Goal: Task Accomplishment & Management: Manage account settings

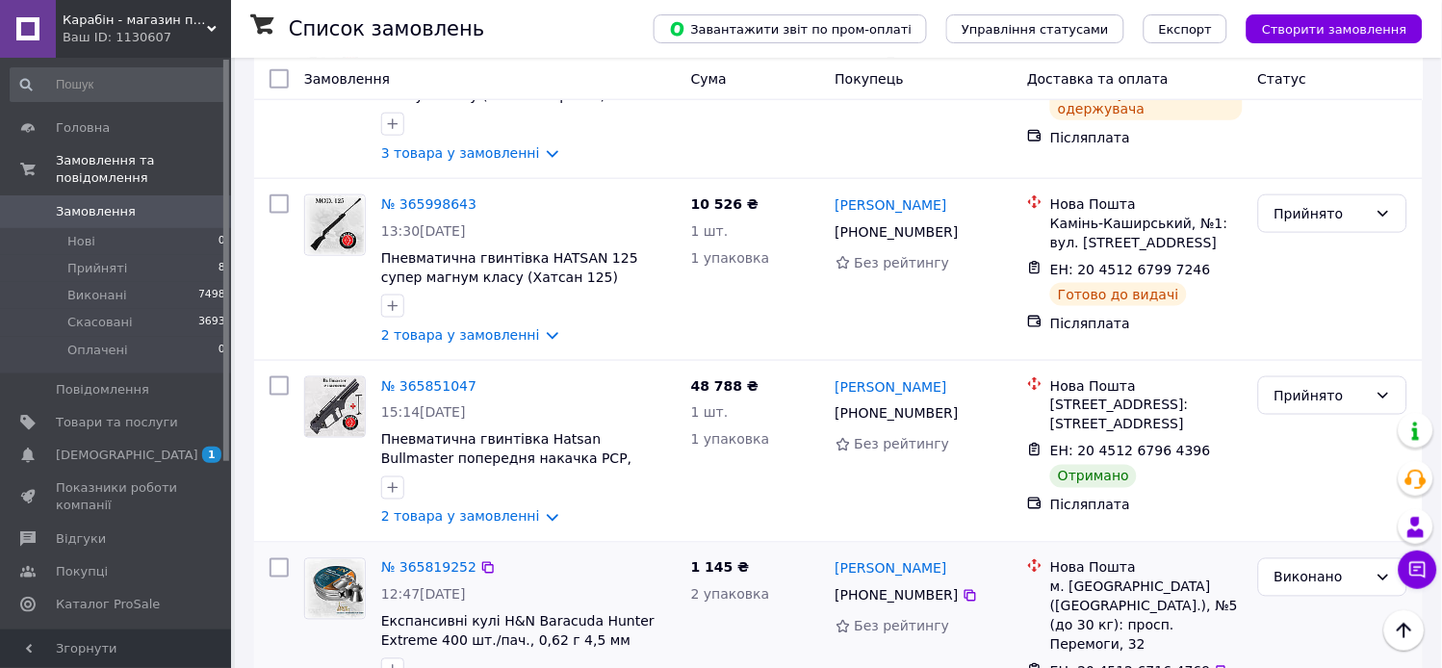
scroll to position [641, 0]
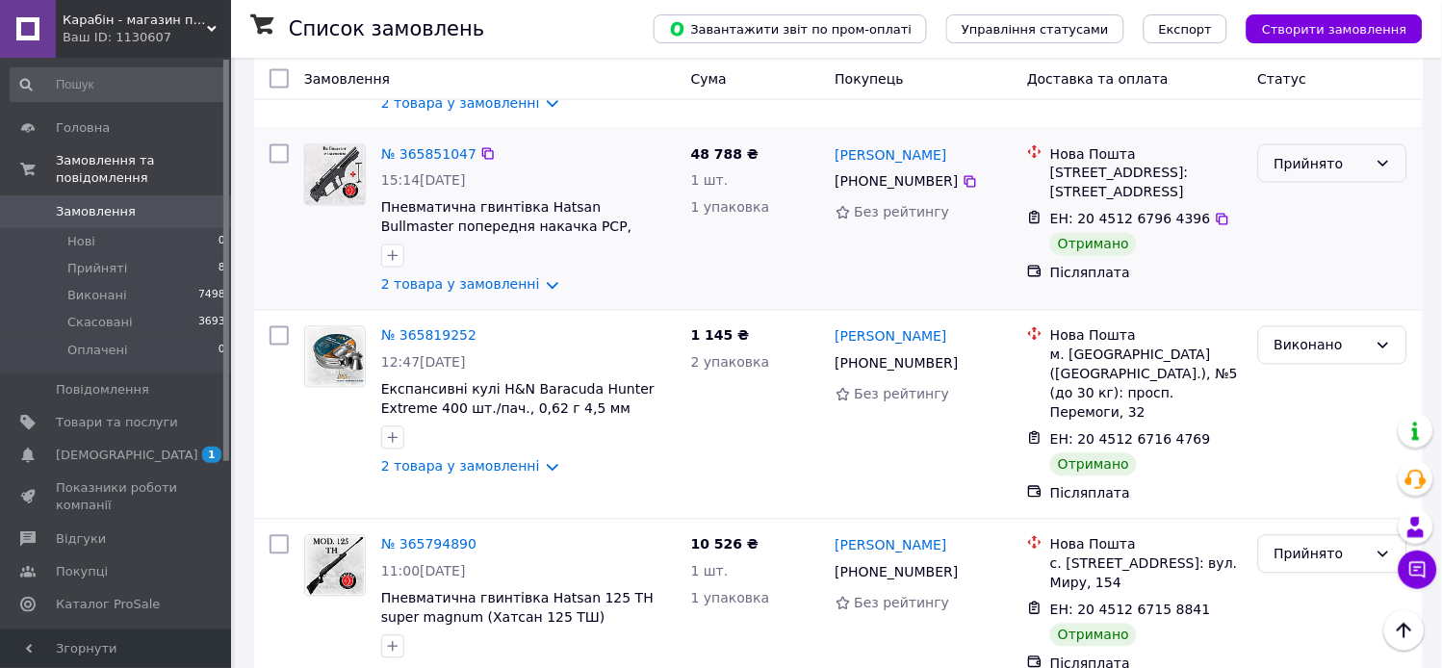
click at [1336, 153] on div "Прийнято" at bounding box center [1321, 163] width 93 height 21
click at [1320, 170] on li "Виконано" at bounding box center [1333, 173] width 147 height 35
click at [1302, 335] on div "Виконано" at bounding box center [1321, 345] width 93 height 21
click at [1304, 351] on li "Прийнято" at bounding box center [1333, 356] width 147 height 35
click at [1295, 544] on div "Прийнято" at bounding box center [1321, 554] width 93 height 21
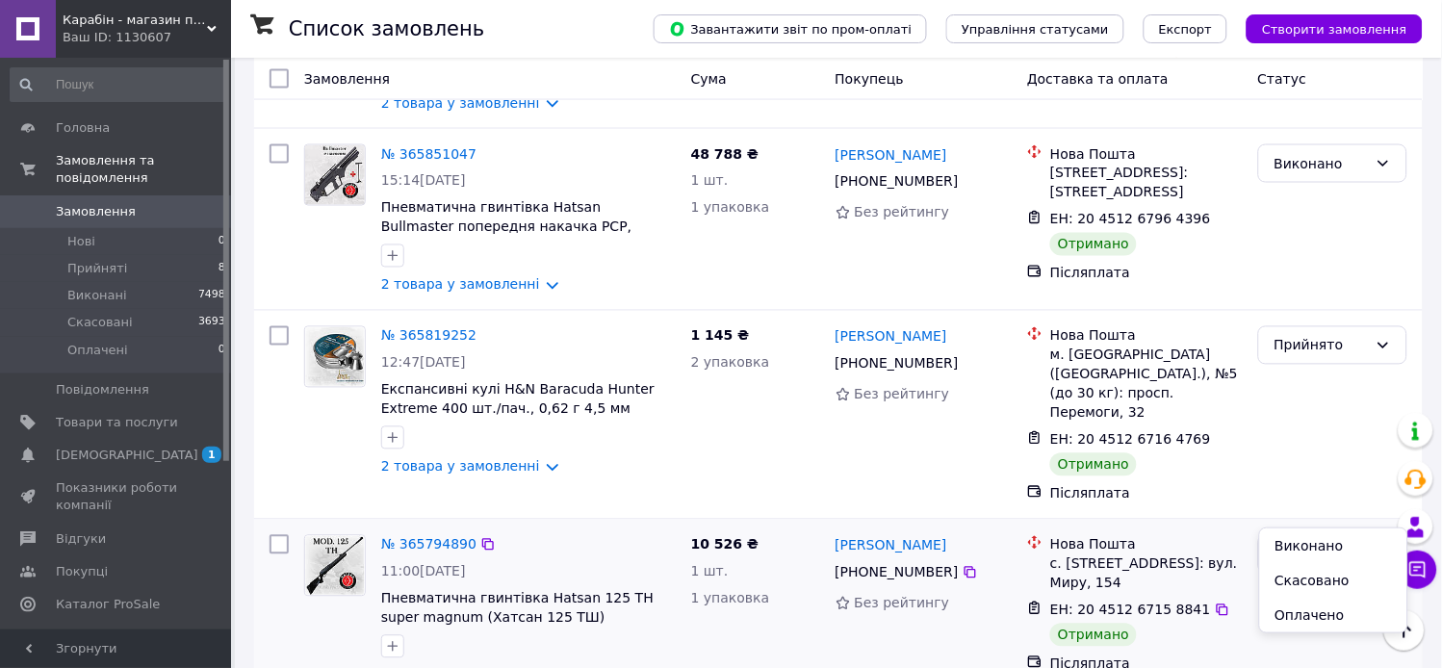
click at [1303, 540] on li "Виконано" at bounding box center [1333, 546] width 147 height 35
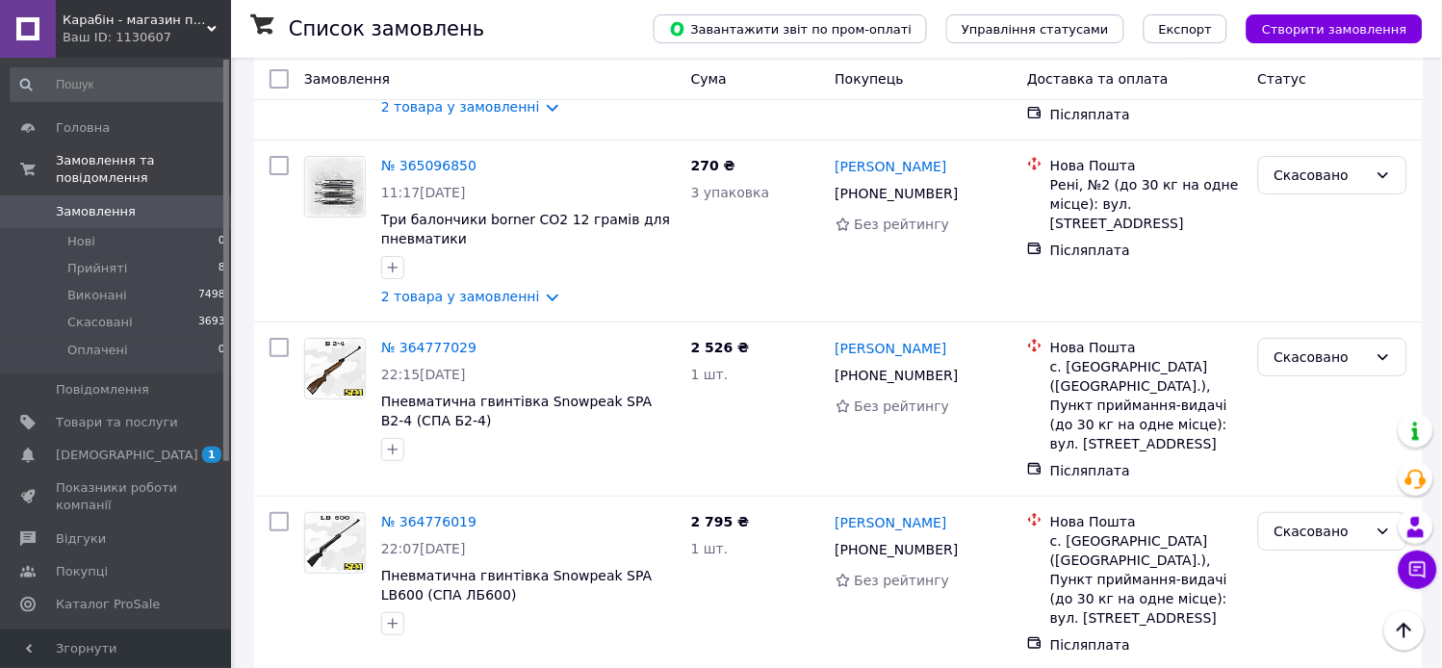
scroll to position [3334, 0]
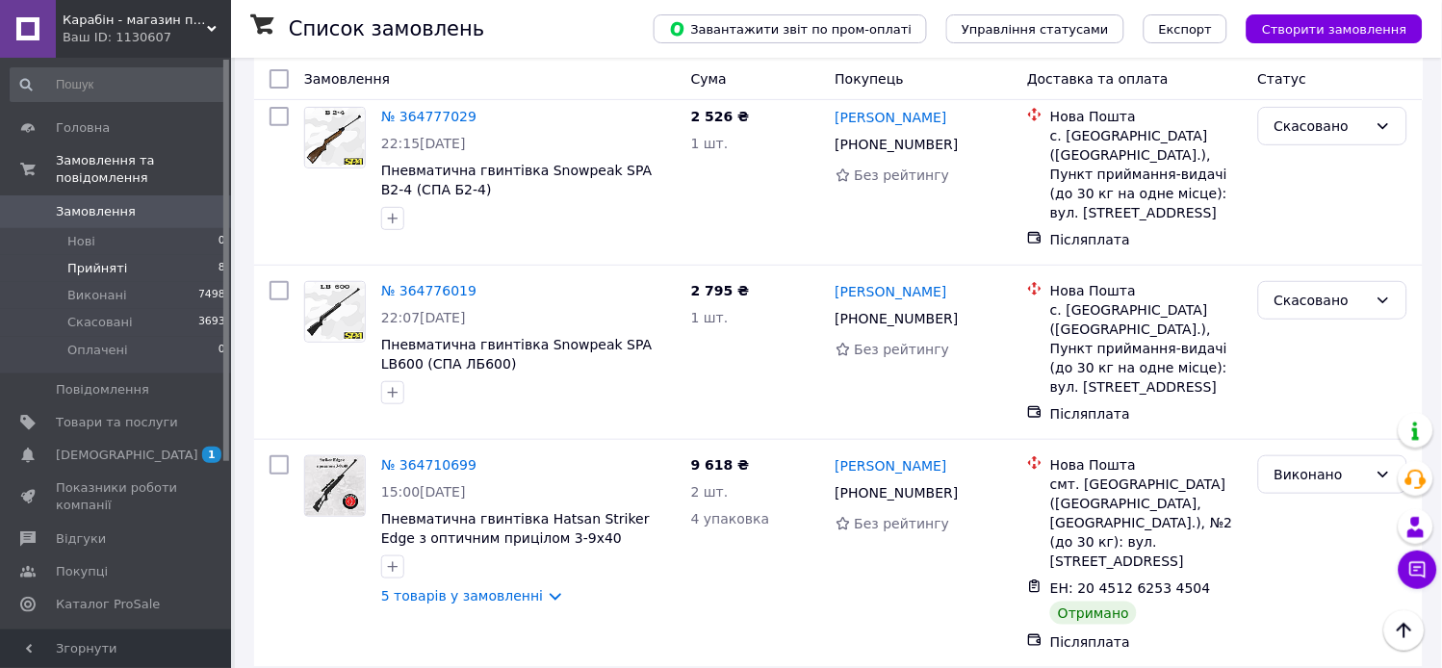
click at [116, 260] on span "Прийняті" at bounding box center [97, 268] width 60 height 17
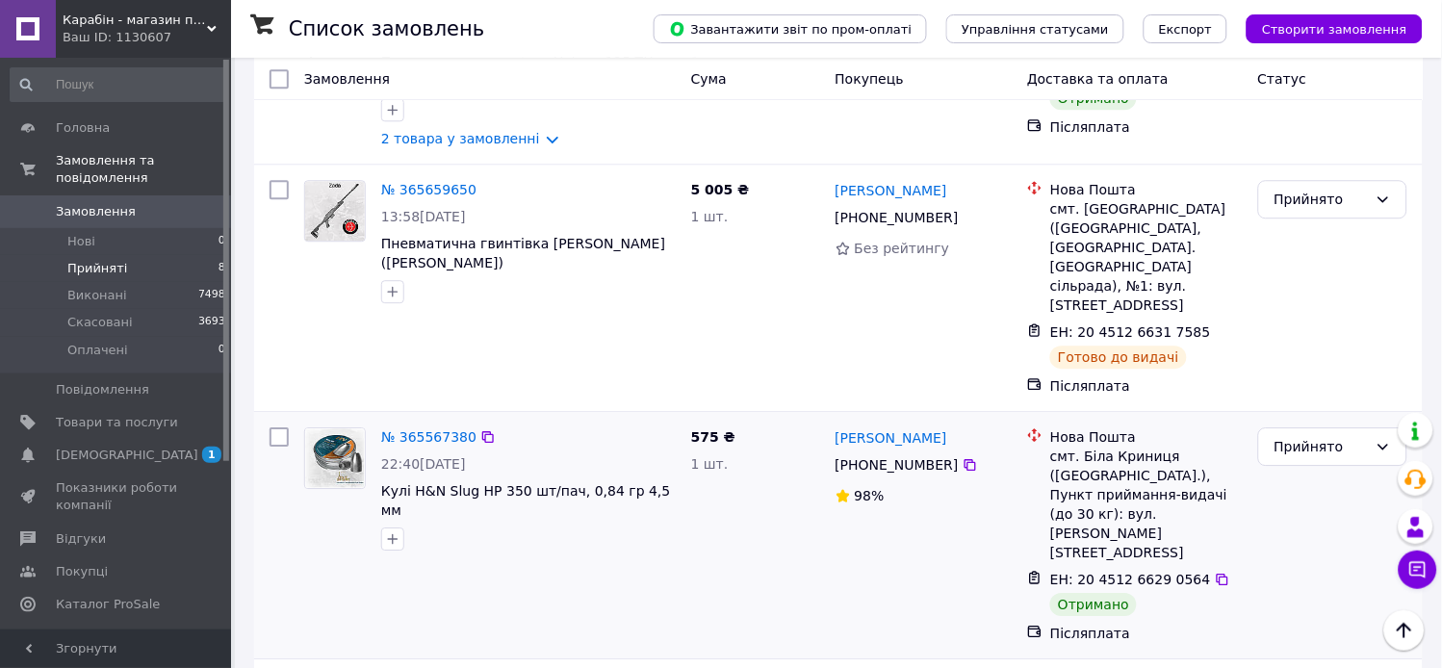
scroll to position [1100, 0]
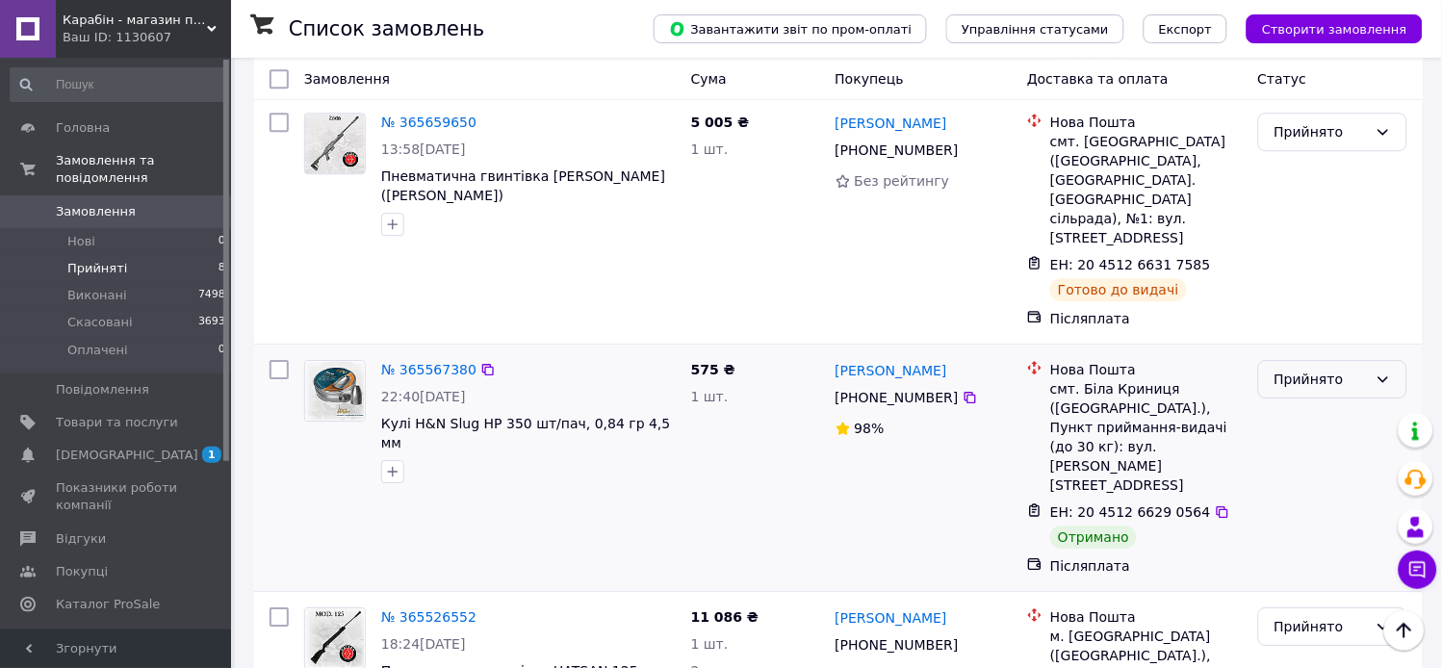
click at [1359, 369] on div "Прийнято" at bounding box center [1321, 379] width 93 height 21
click at [1331, 350] on li "Виконано" at bounding box center [1333, 353] width 147 height 35
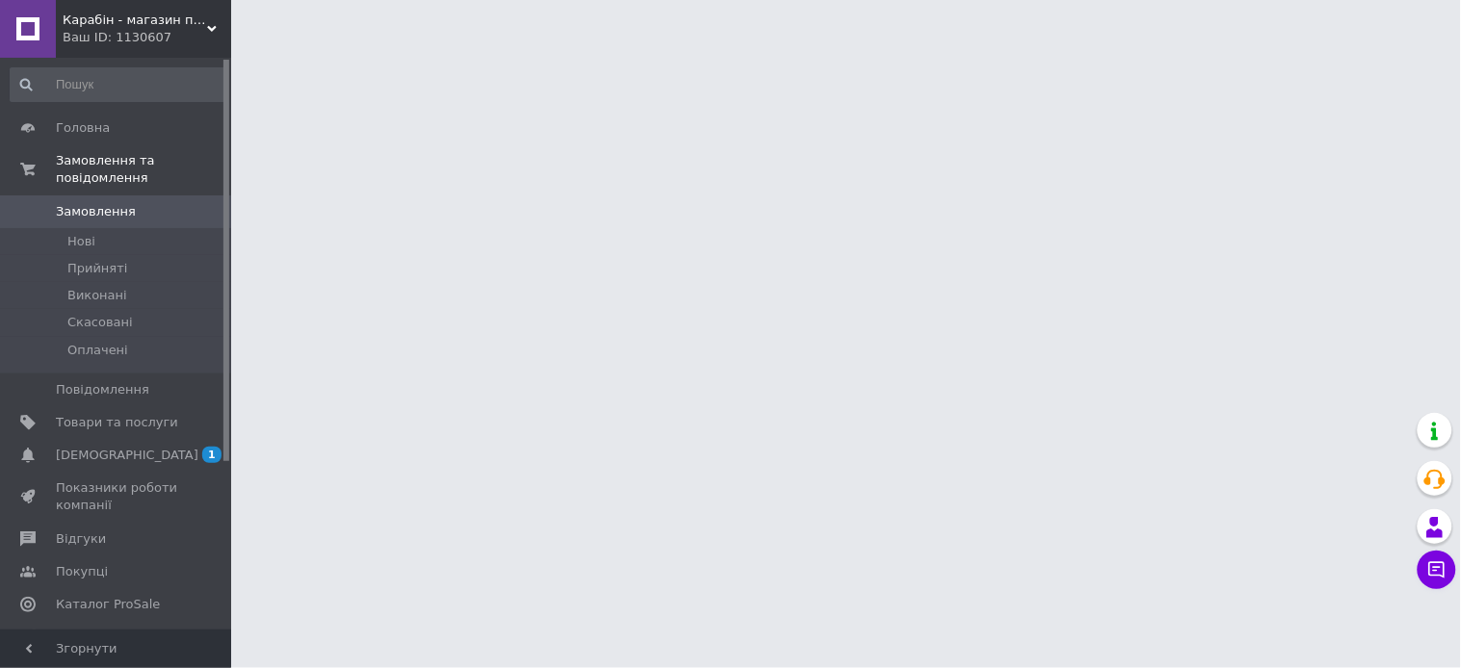
click at [137, 447] on span "[DEMOGRAPHIC_DATA]" at bounding box center [117, 455] width 122 height 17
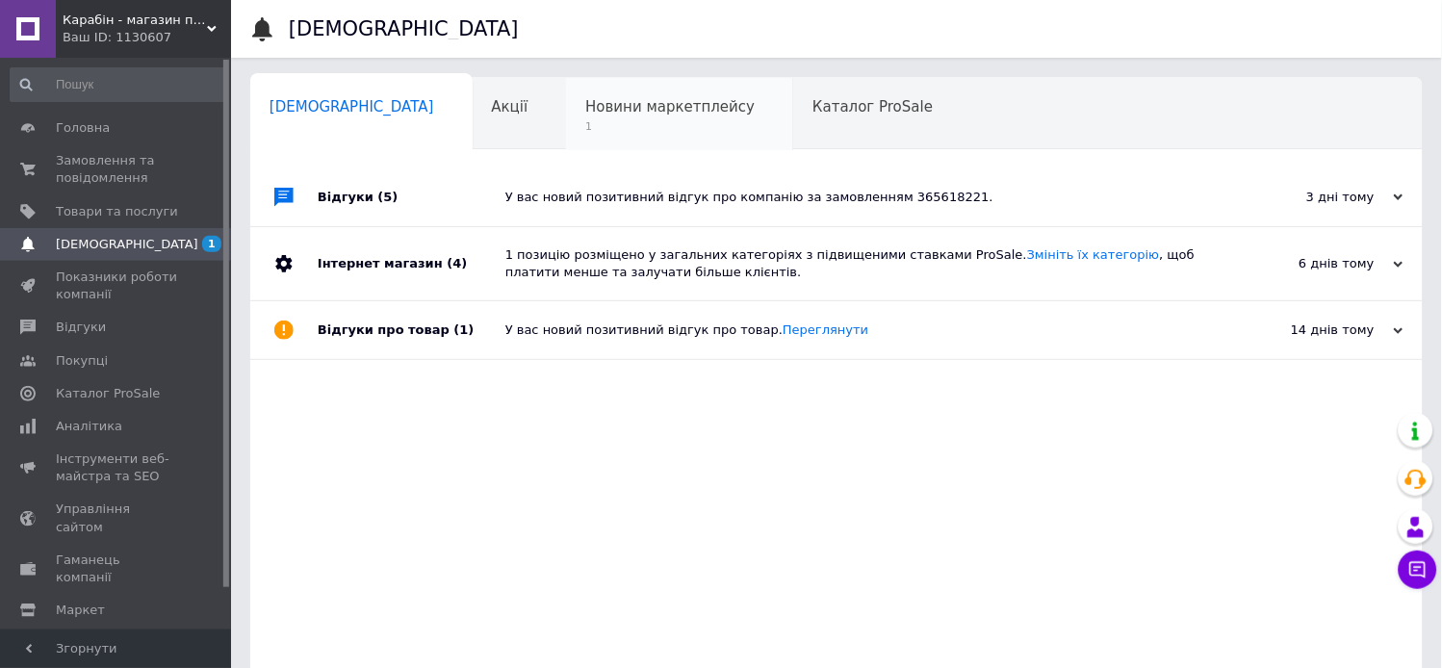
click at [597, 125] on span "1" at bounding box center [669, 126] width 169 height 14
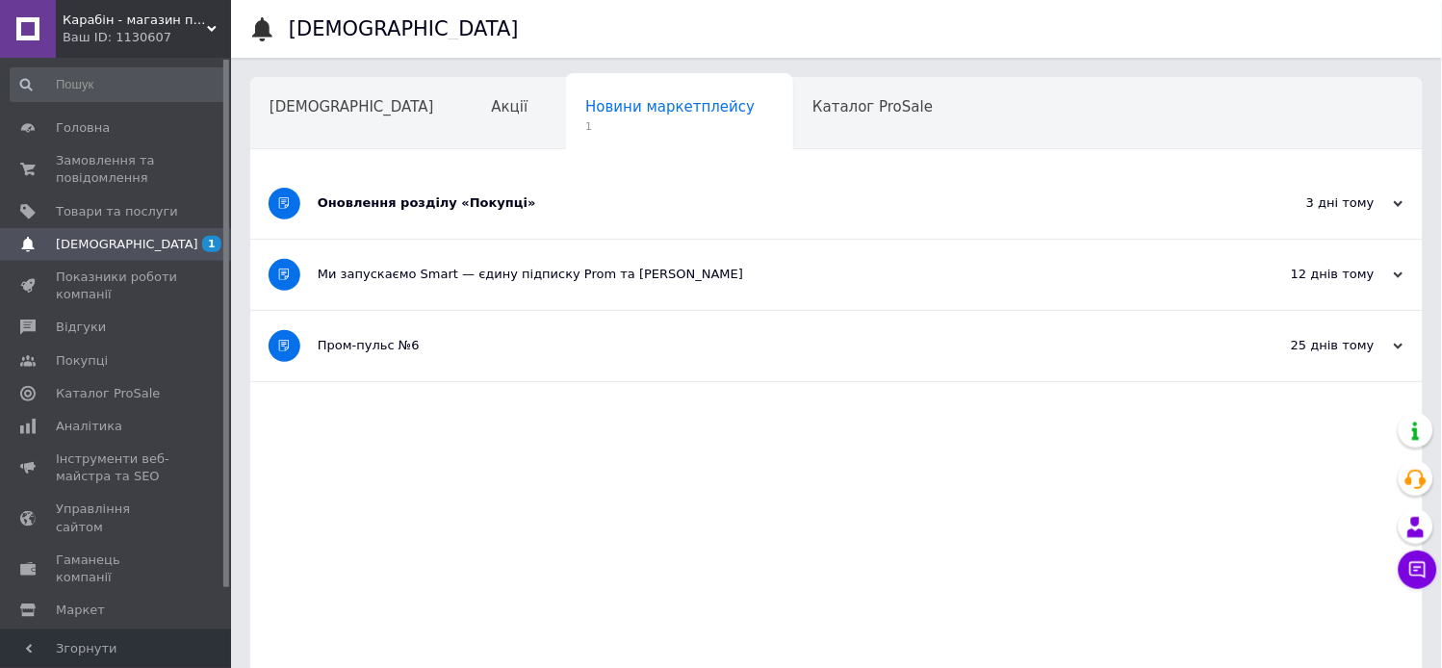
click at [381, 208] on div "Оновлення розділу «Покупці»" at bounding box center [765, 203] width 894 height 17
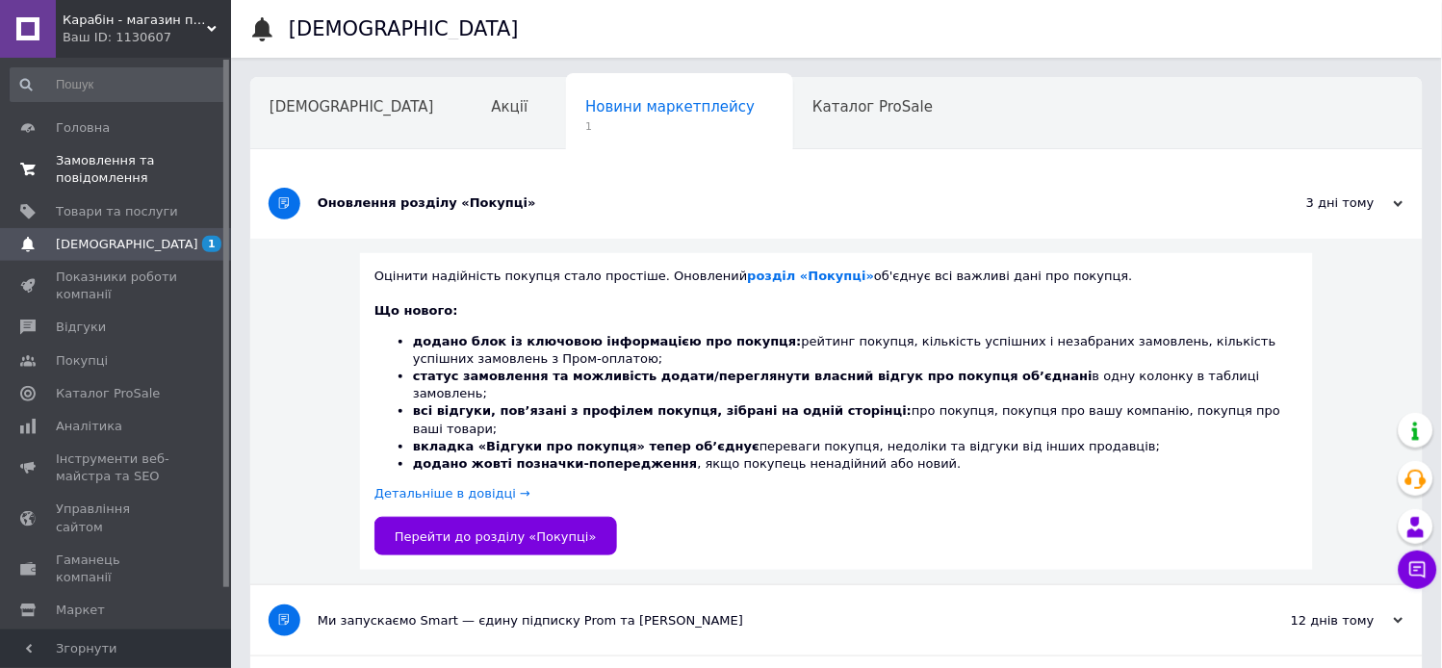
click at [90, 166] on span "Замовлення та повідомлення" at bounding box center [117, 169] width 122 height 35
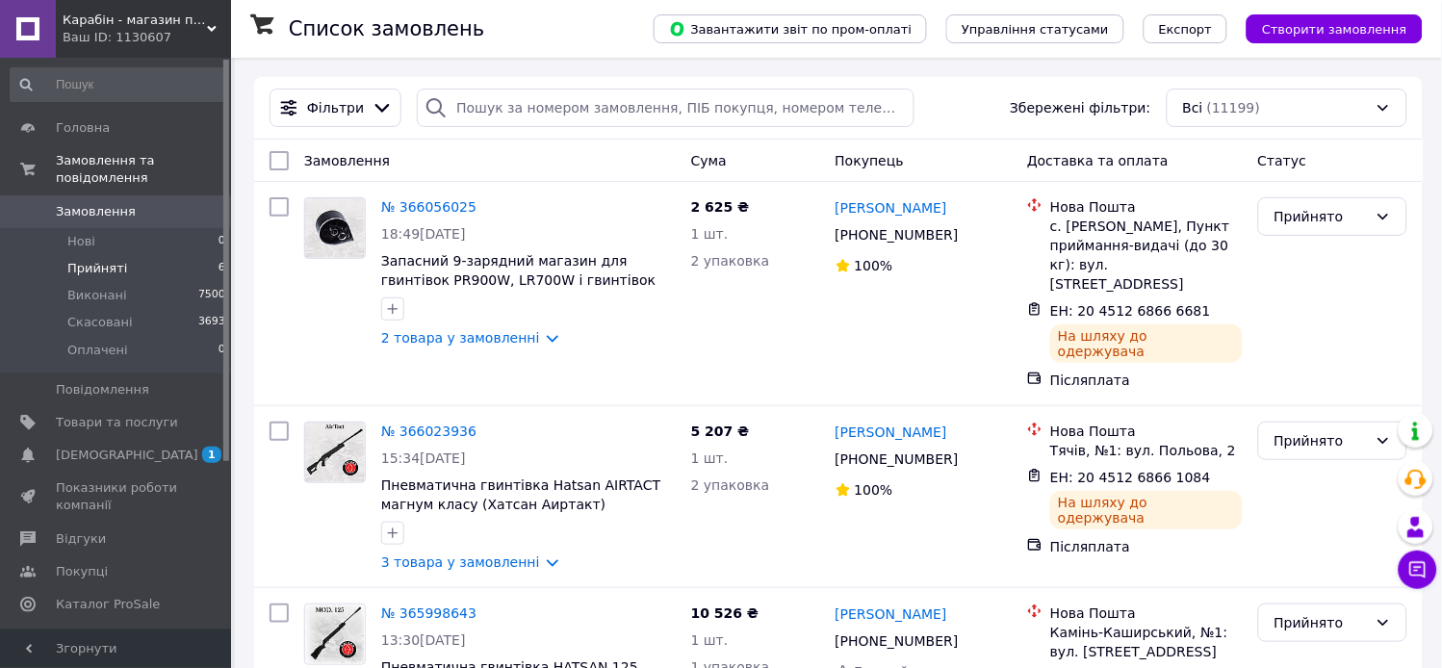
click at [103, 260] on span "Прийняті" at bounding box center [97, 268] width 60 height 17
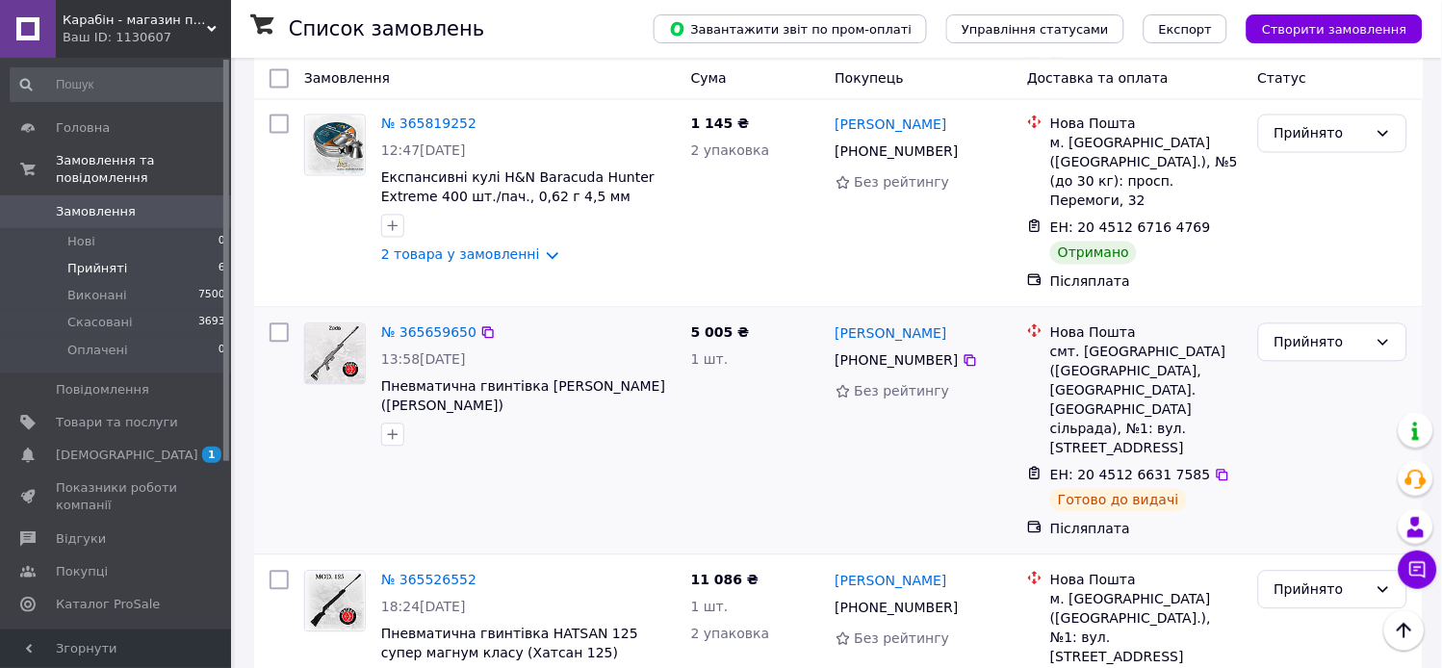
scroll to position [627, 0]
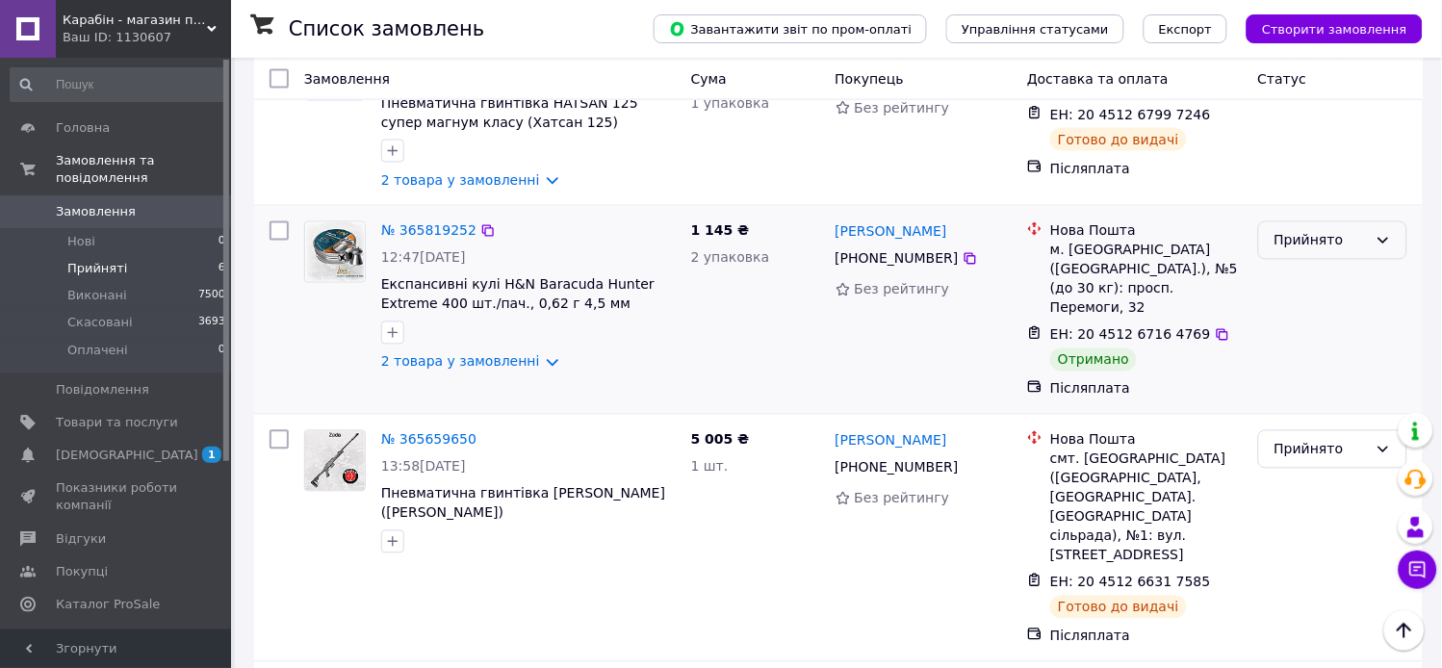
click at [1306, 230] on div "Прийнято" at bounding box center [1321, 240] width 93 height 21
click at [1308, 246] on li "Виконано" at bounding box center [1333, 251] width 147 height 35
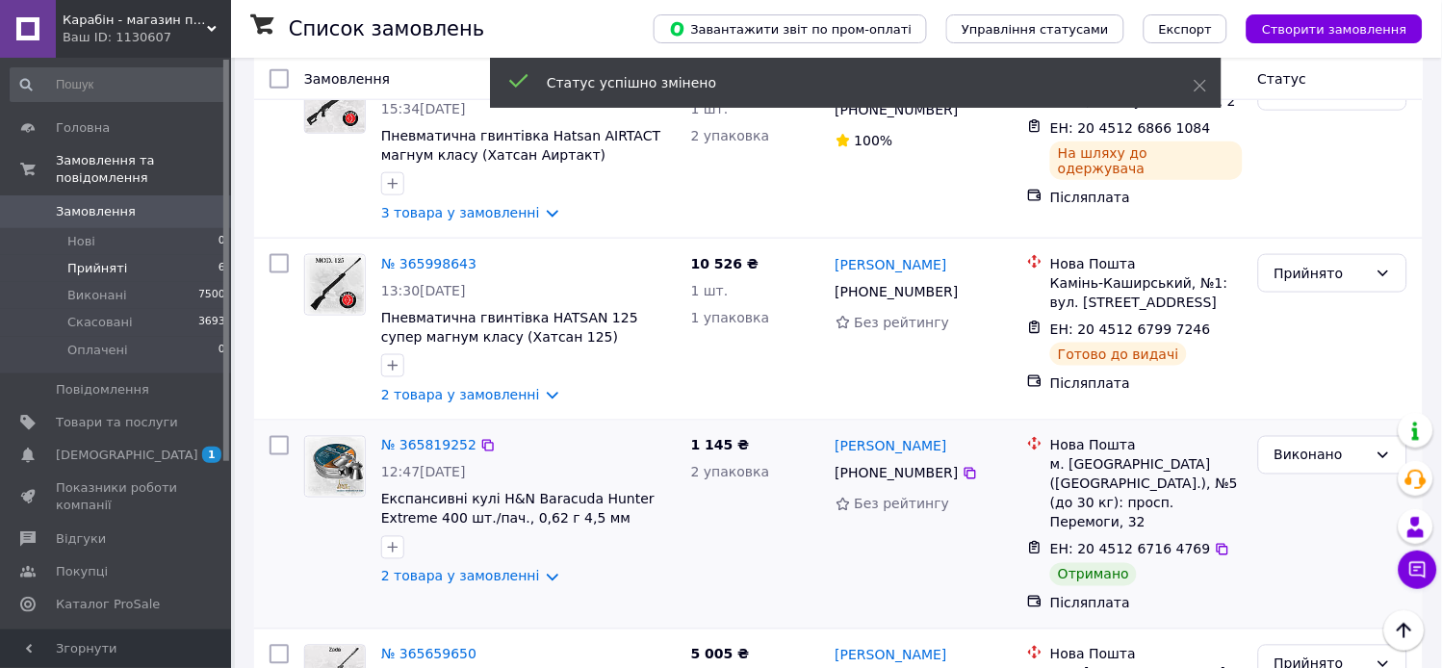
scroll to position [734, 0]
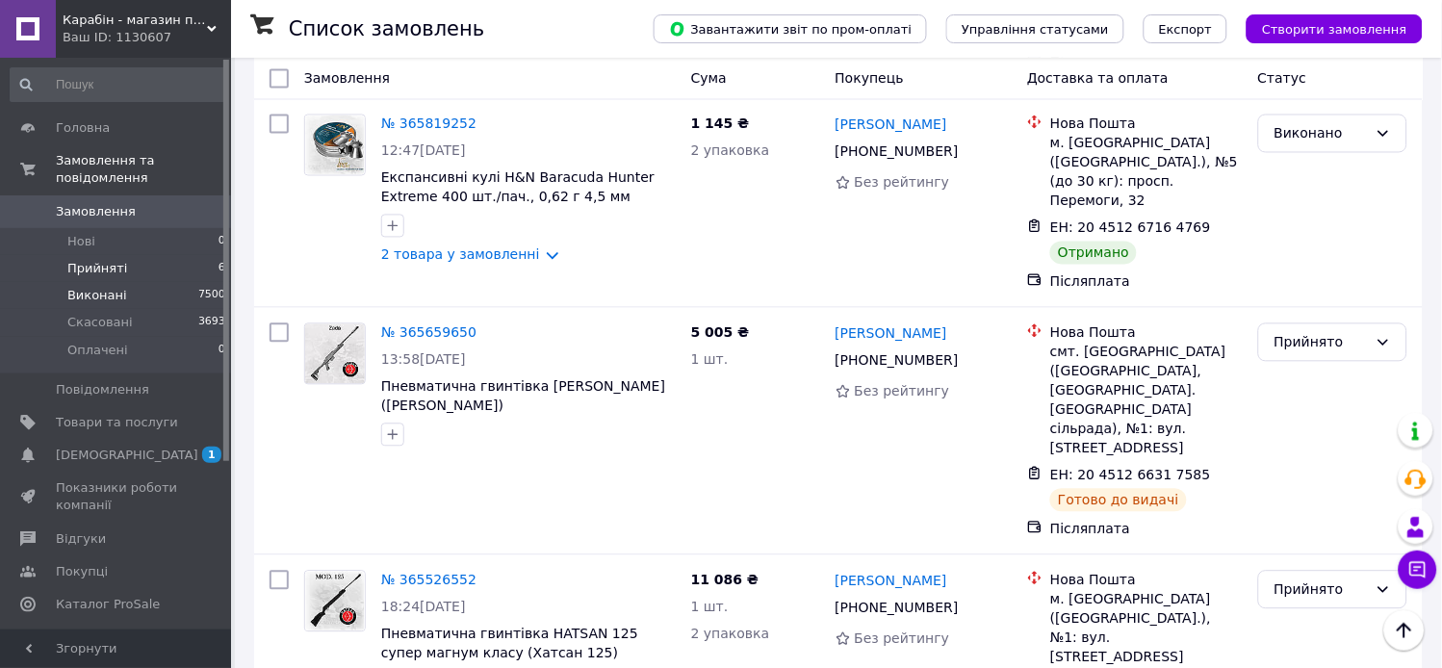
click at [119, 282] on li "Виконані 7500" at bounding box center [118, 295] width 237 height 27
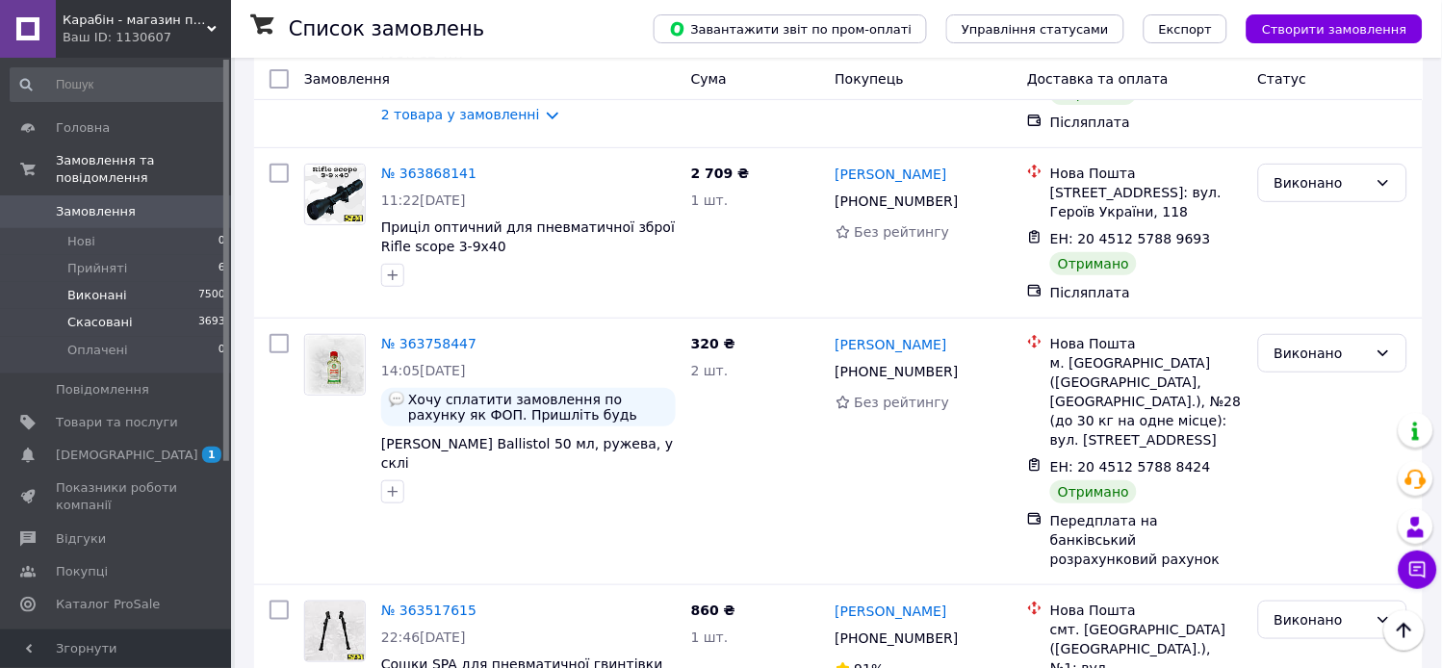
scroll to position [3423, 0]
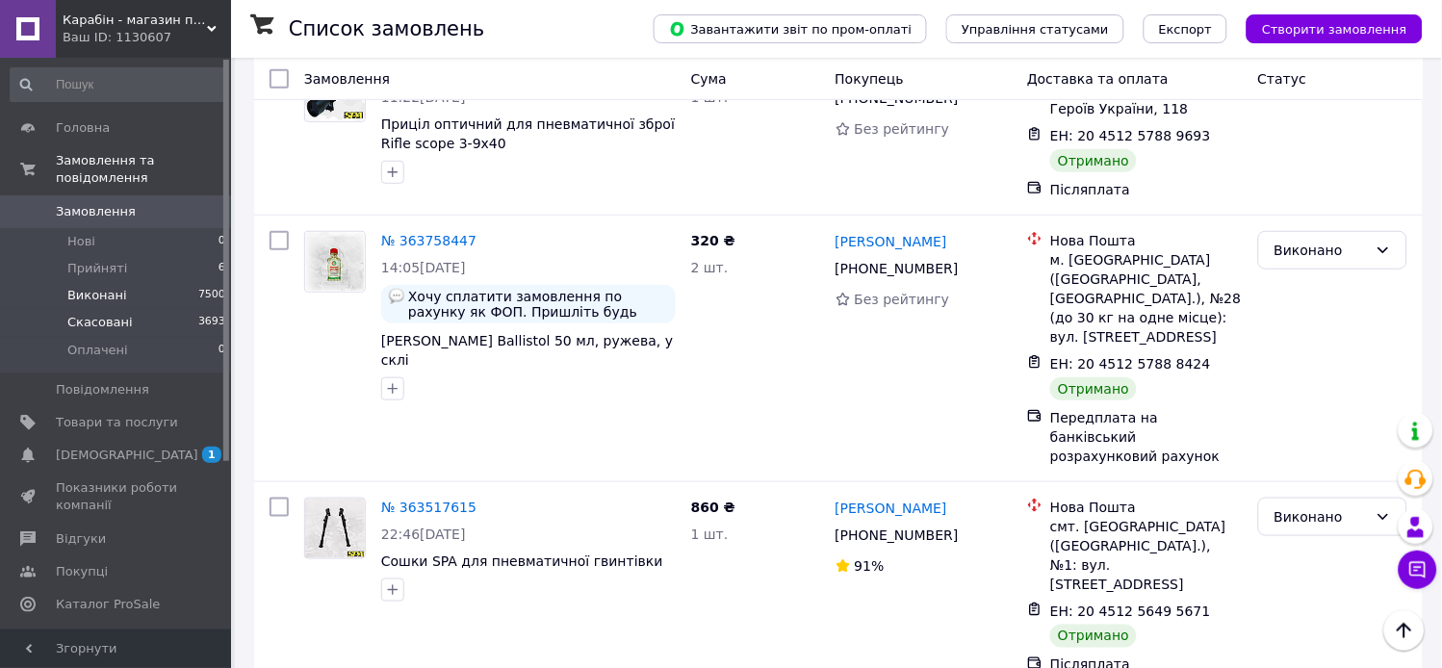
click at [112, 314] on span "Скасовані" at bounding box center [99, 322] width 65 height 17
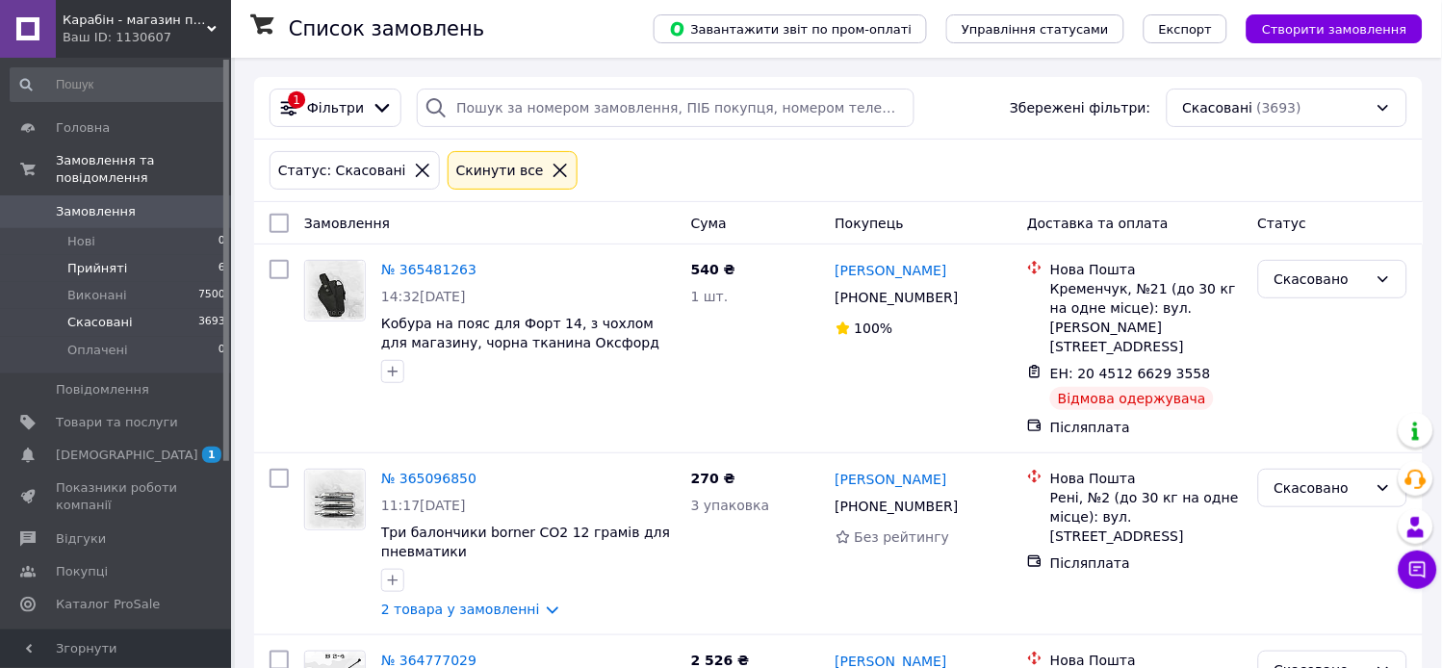
click at [110, 260] on span "Прийняті" at bounding box center [97, 268] width 60 height 17
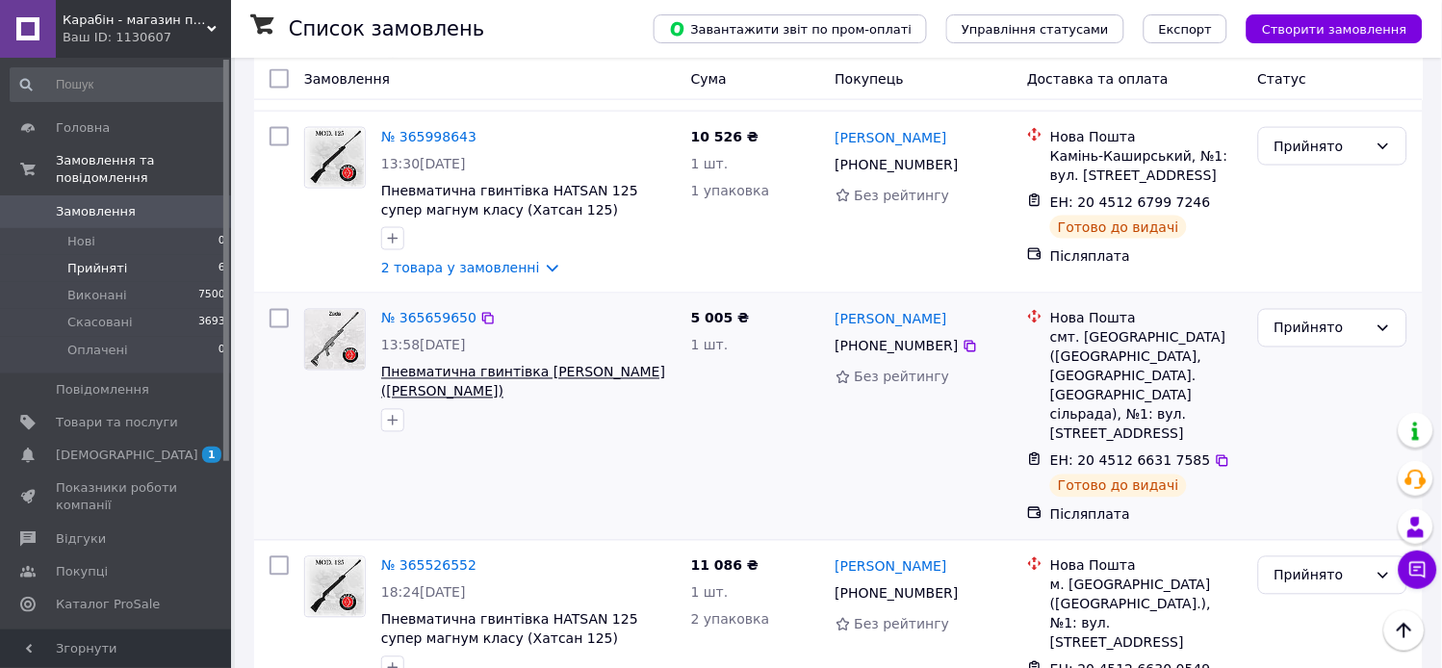
scroll to position [543, 0]
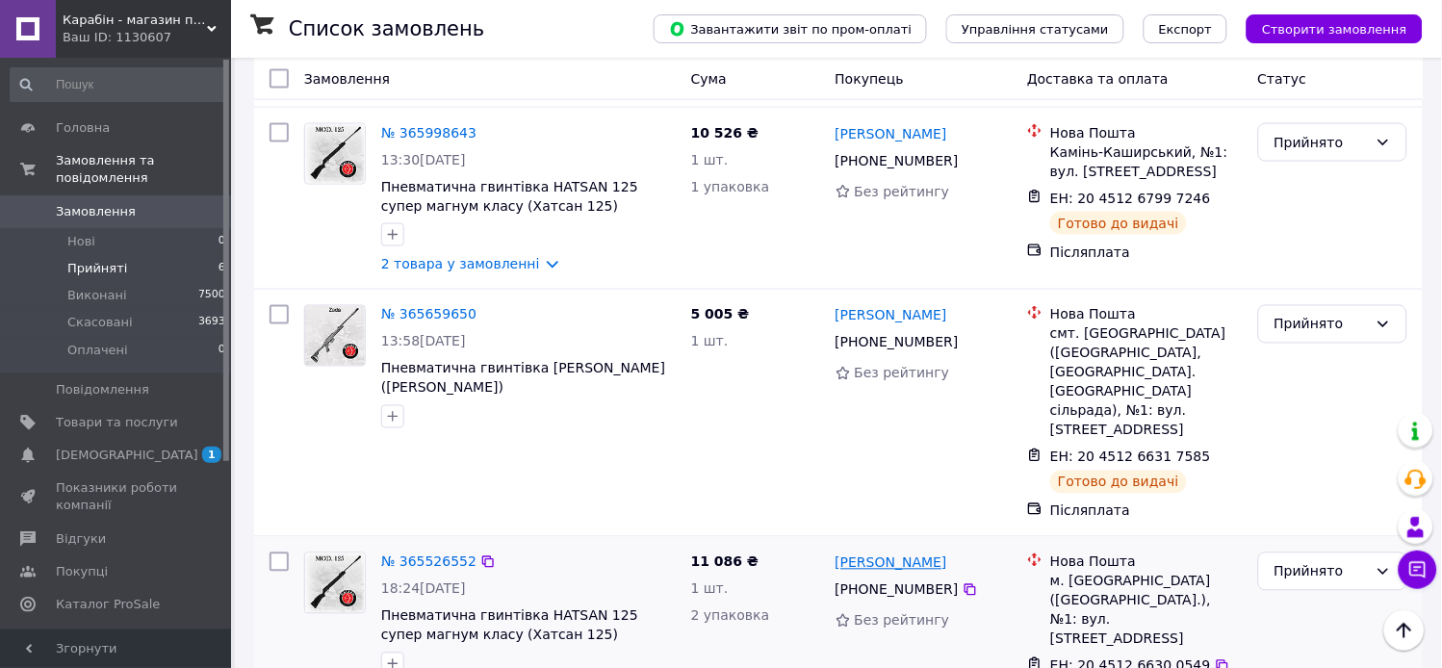
click at [877, 554] on link "[PERSON_NAME]" at bounding box center [892, 563] width 112 height 19
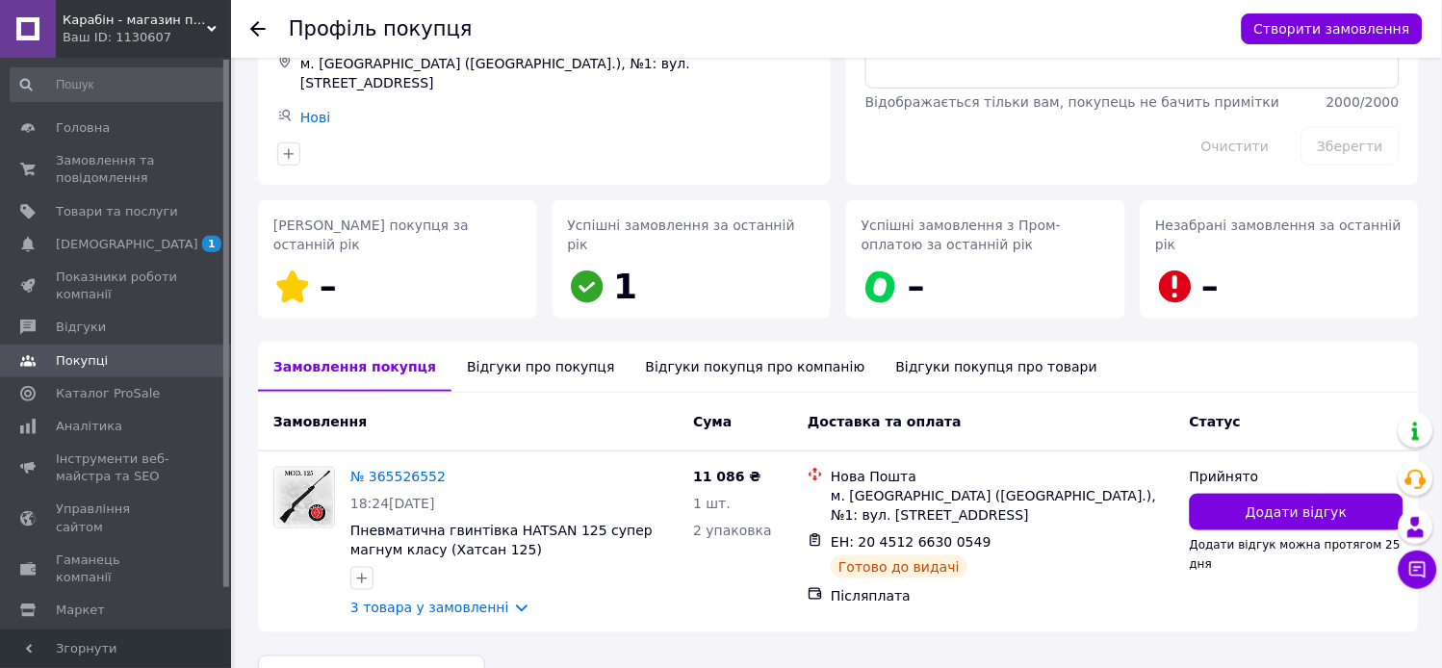
scroll to position [200, 0]
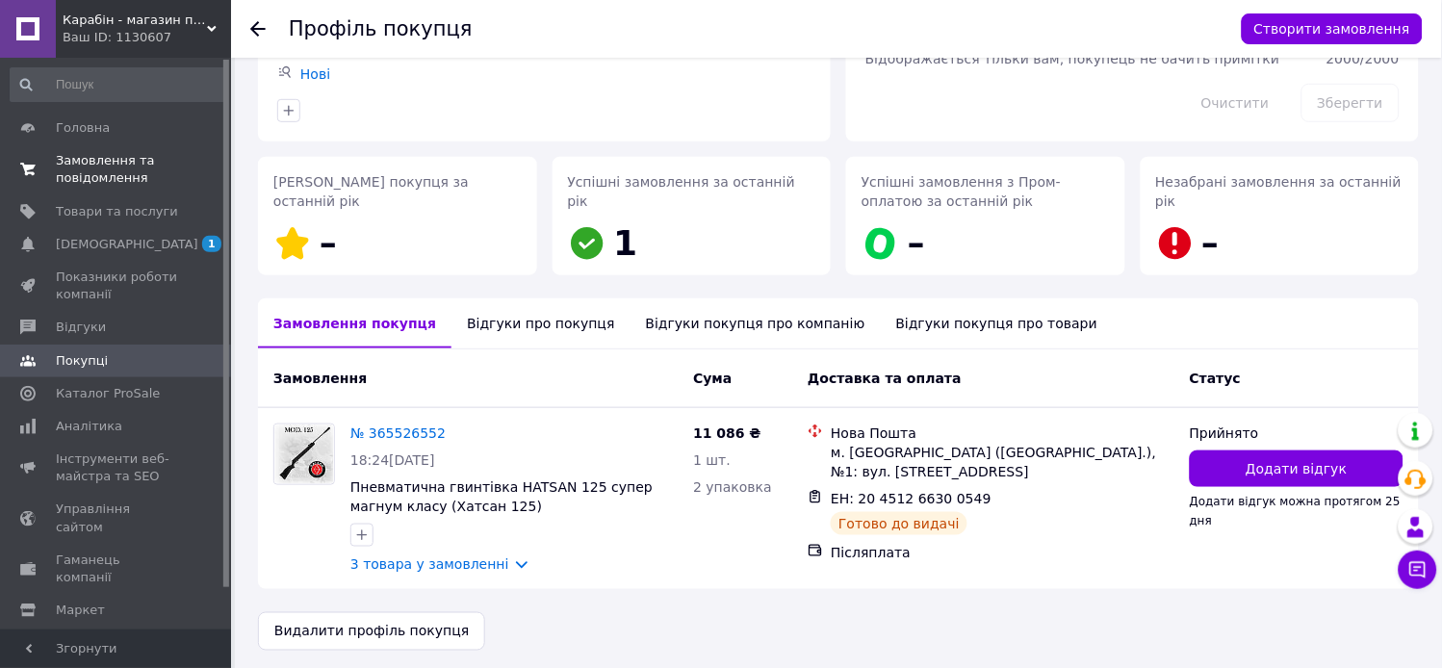
click at [125, 174] on span "Замовлення та повідомлення" at bounding box center [117, 169] width 122 height 35
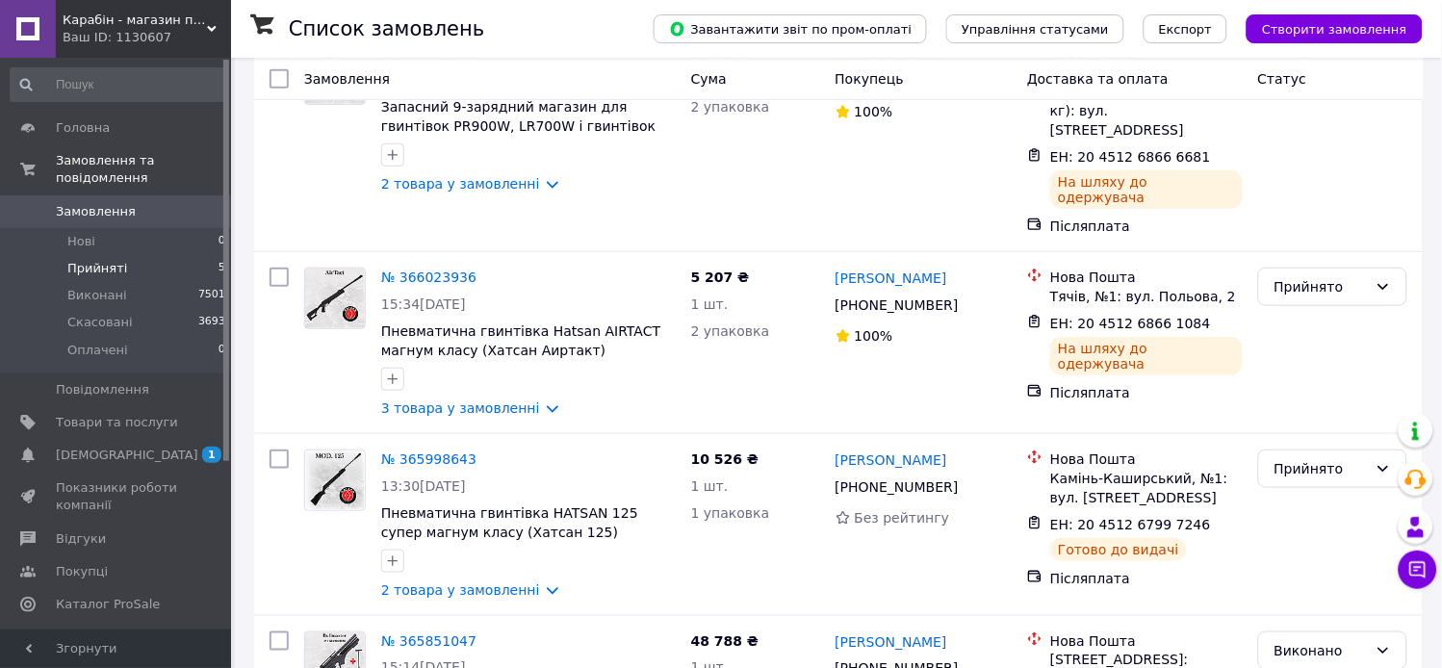
scroll to position [641, 0]
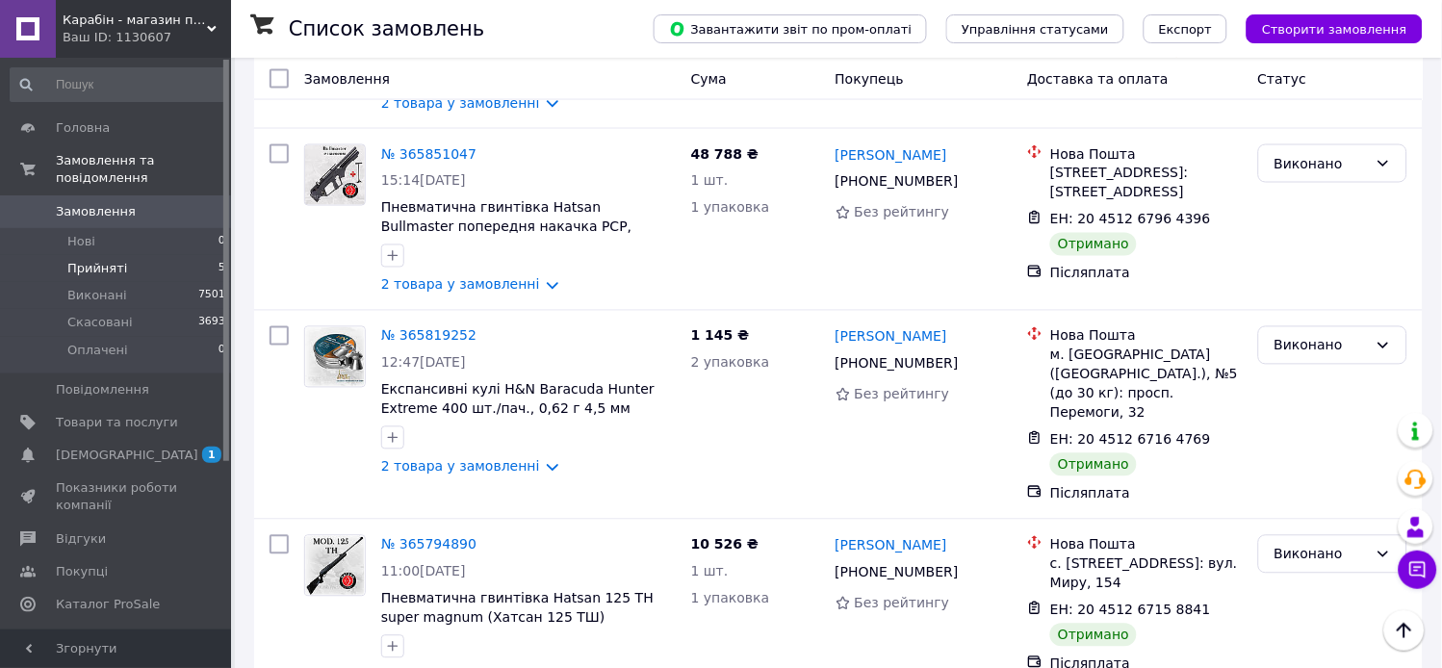
click at [121, 255] on li "Прийняті 5" at bounding box center [118, 268] width 237 height 27
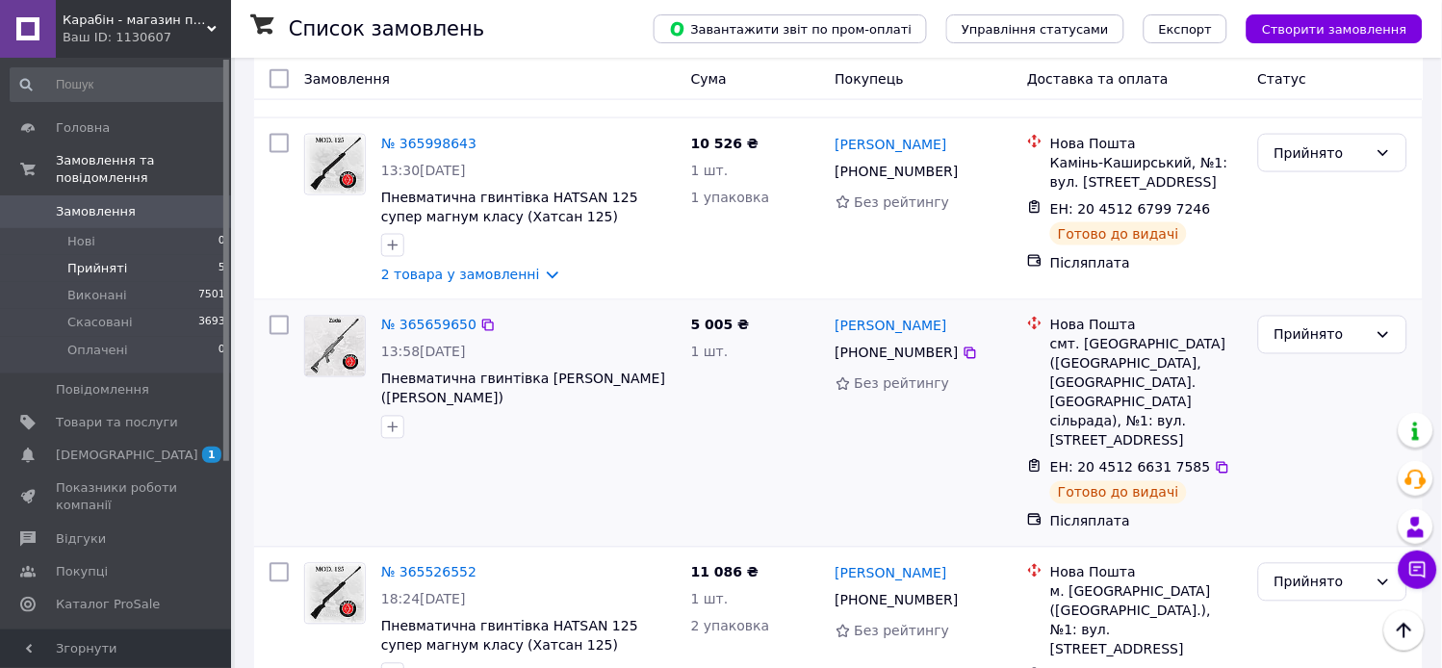
scroll to position [543, 0]
